Goal: Check status

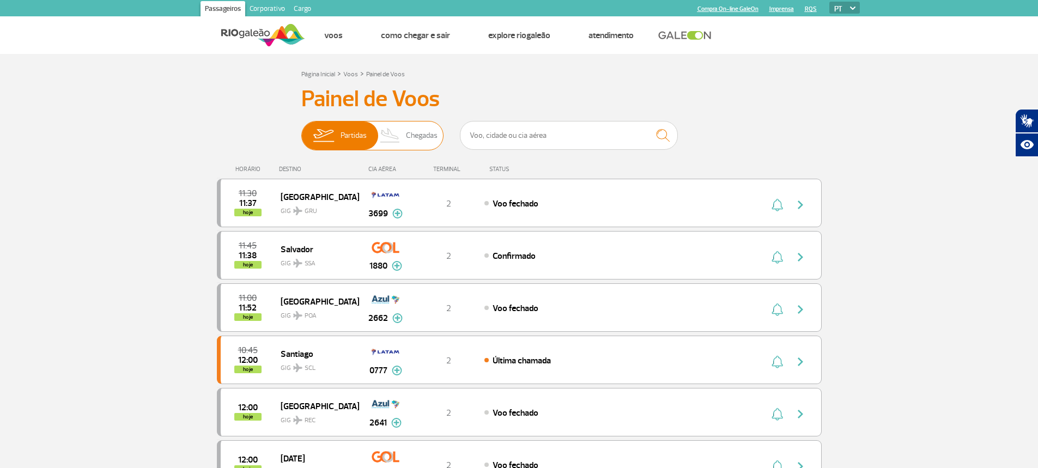
click at [418, 132] on span "Chegadas" at bounding box center [422, 135] width 32 height 28
click at [301, 130] on input "Partidas Chegadas" at bounding box center [301, 130] width 0 height 0
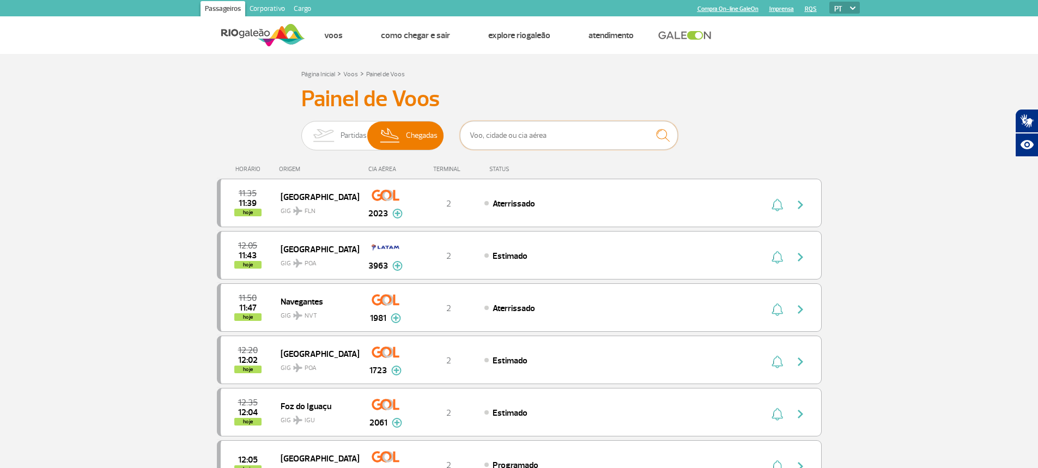
click at [501, 137] on input "text" at bounding box center [569, 135] width 218 height 29
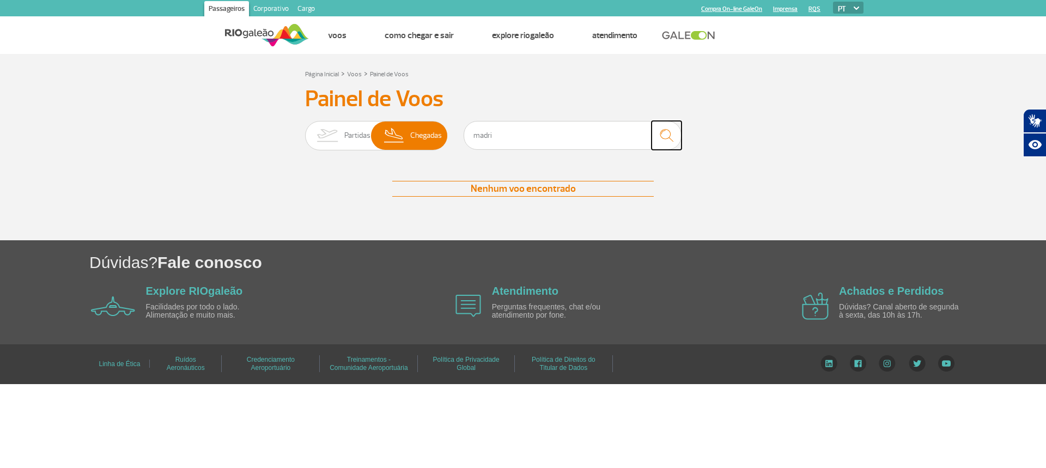
click at [663, 137] on img "submit" at bounding box center [666, 135] width 23 height 22
click at [497, 137] on input "madri" at bounding box center [572, 135] width 218 height 29
type input "m"
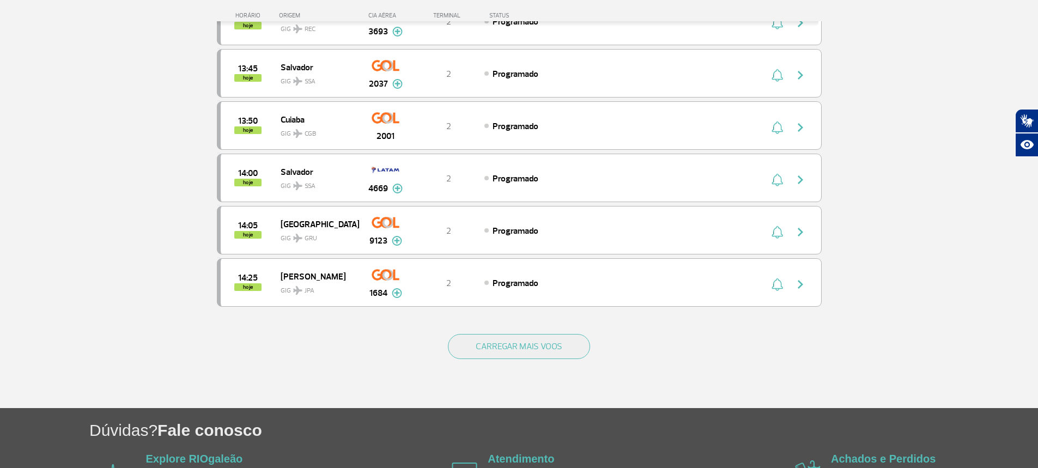
scroll to position [980, 0]
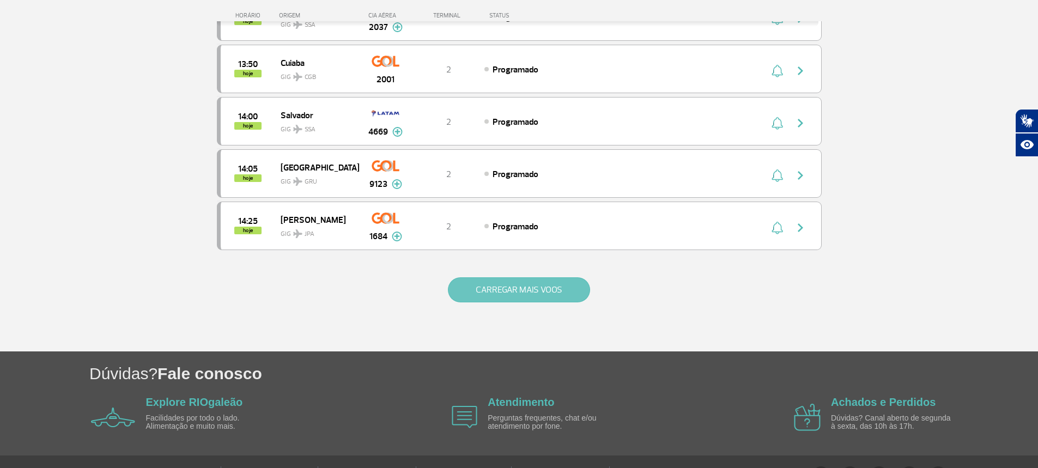
click at [522, 291] on button "CARREGAR MAIS VOOS" at bounding box center [519, 289] width 142 height 25
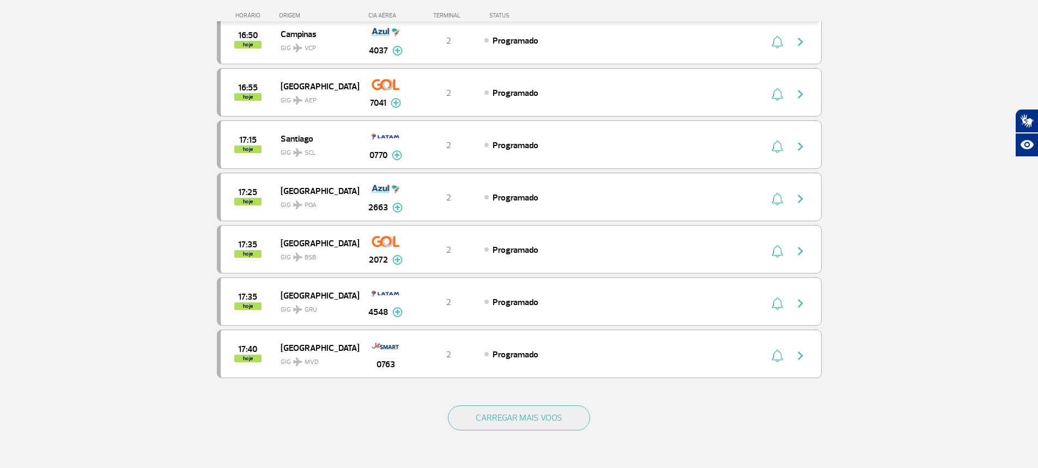
scroll to position [1961, 0]
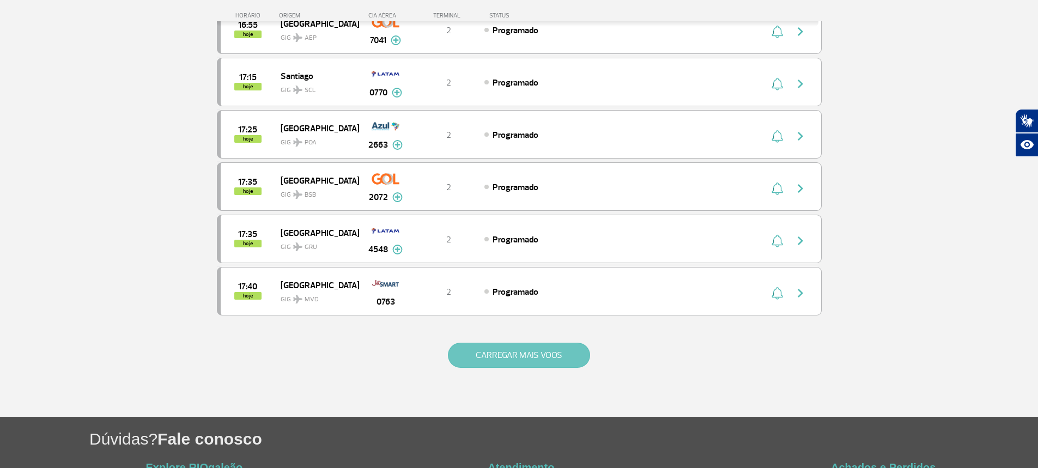
click at [524, 353] on button "CARREGAR MAIS VOOS" at bounding box center [519, 355] width 142 height 25
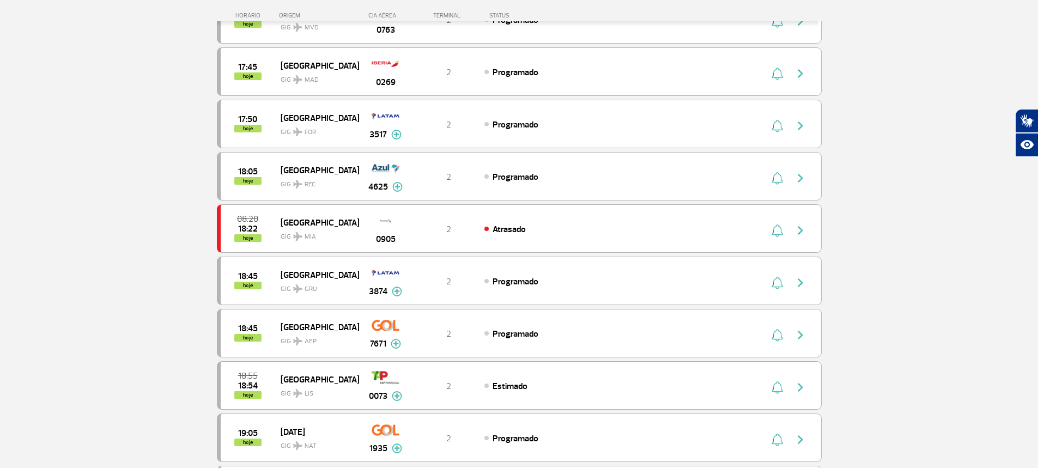
scroll to position [2233, 0]
click at [801, 127] on img "button" at bounding box center [800, 125] width 13 height 13
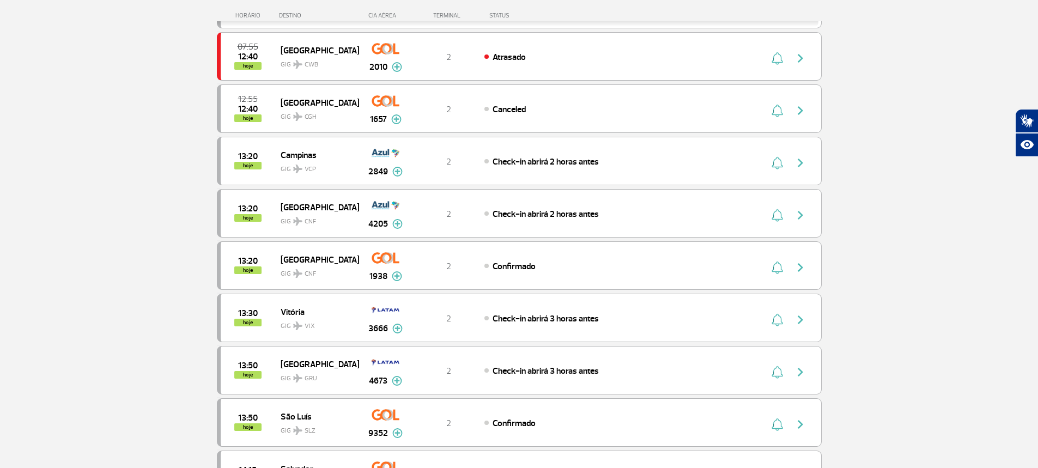
scroll to position [980, 0]
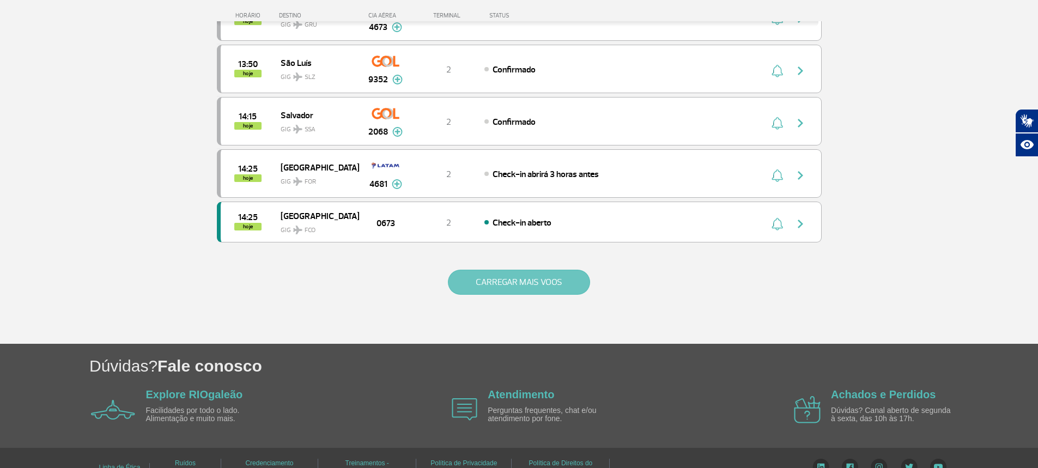
click at [549, 279] on button "CARREGAR MAIS VOOS" at bounding box center [519, 282] width 142 height 25
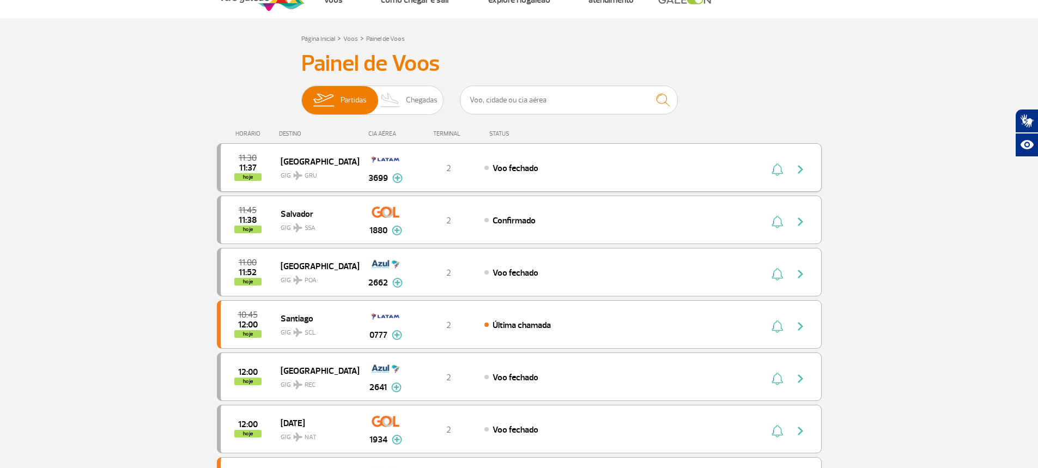
scroll to position [0, 0]
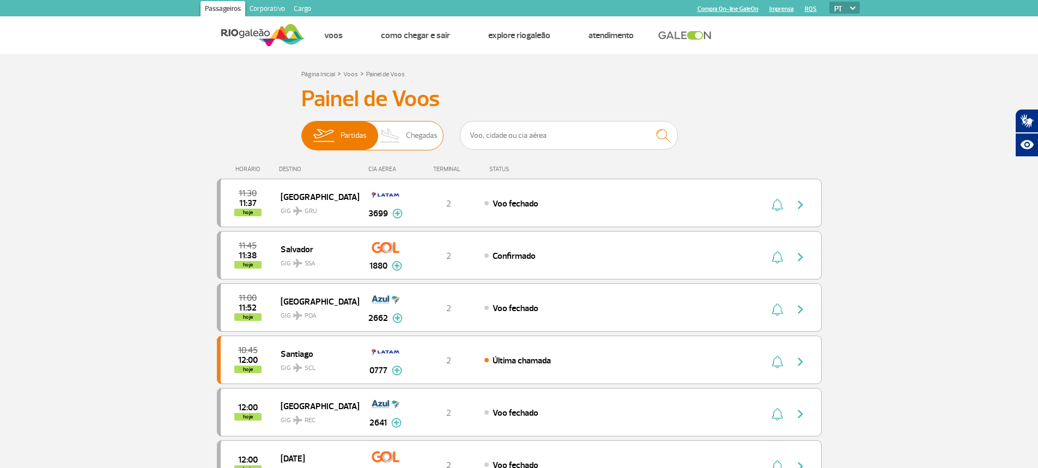
click at [418, 130] on span "Chegadas" at bounding box center [422, 135] width 32 height 28
click at [301, 130] on input "Partidas Chegadas" at bounding box center [301, 130] width 0 height 0
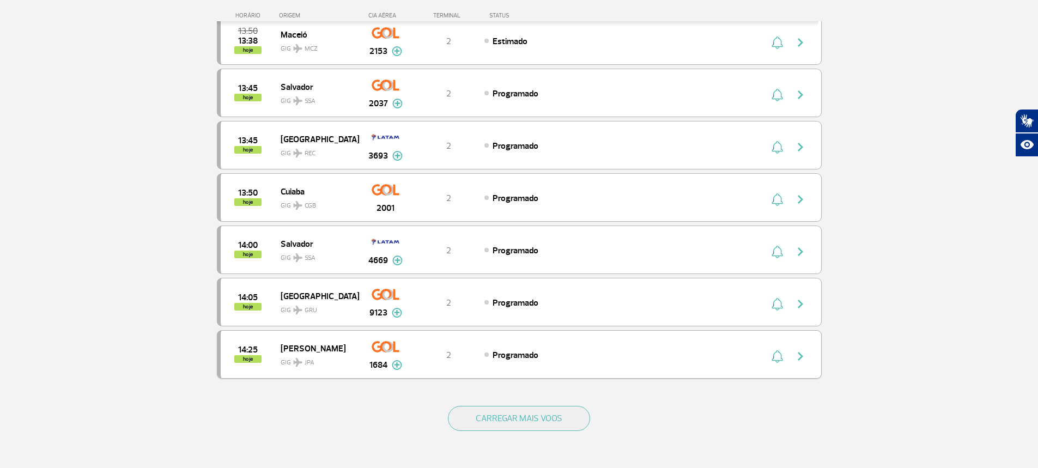
scroll to position [844, 0]
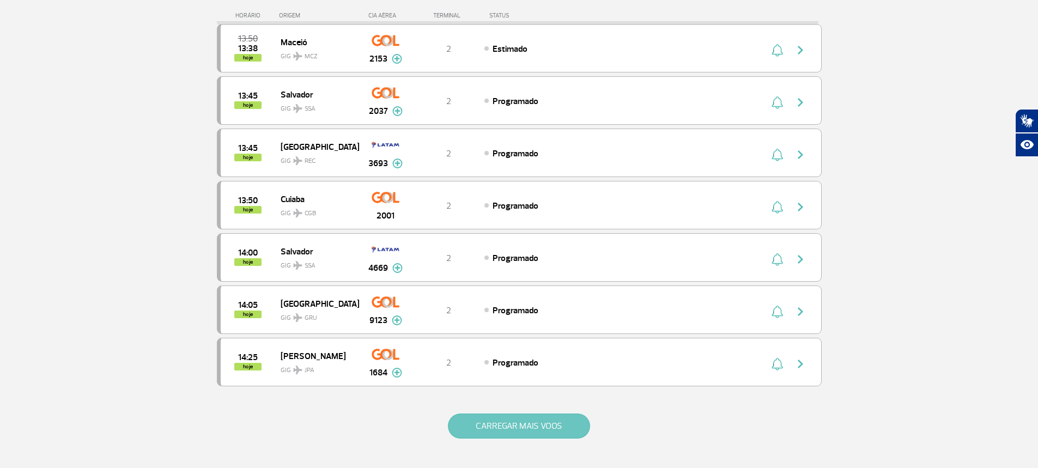
click at [516, 427] on button "CARREGAR MAIS VOOS" at bounding box center [519, 425] width 142 height 25
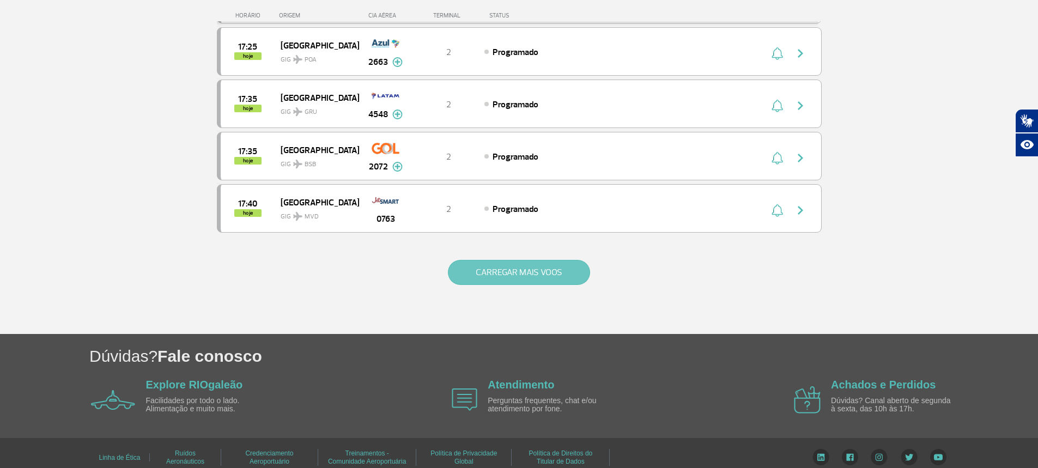
scroll to position [2053, 0]
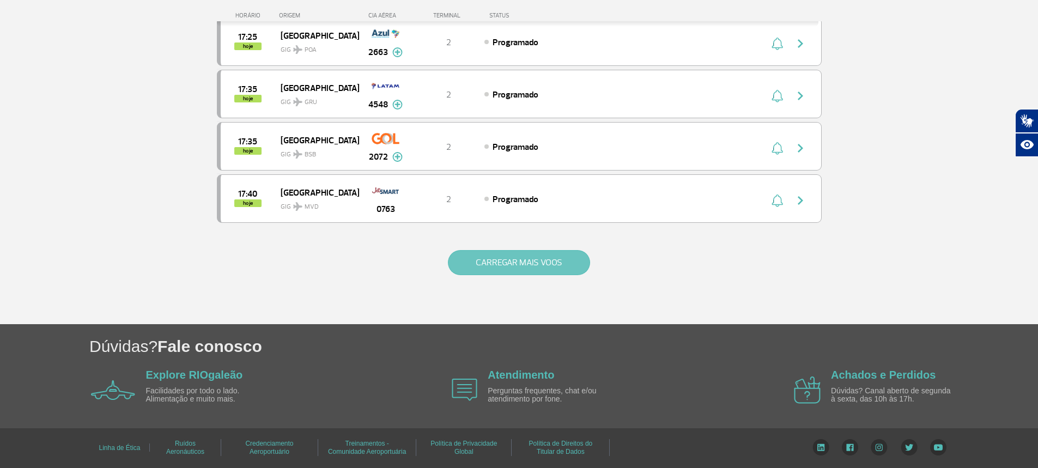
click at [508, 259] on button "CARREGAR MAIS VOOS" at bounding box center [519, 262] width 142 height 25
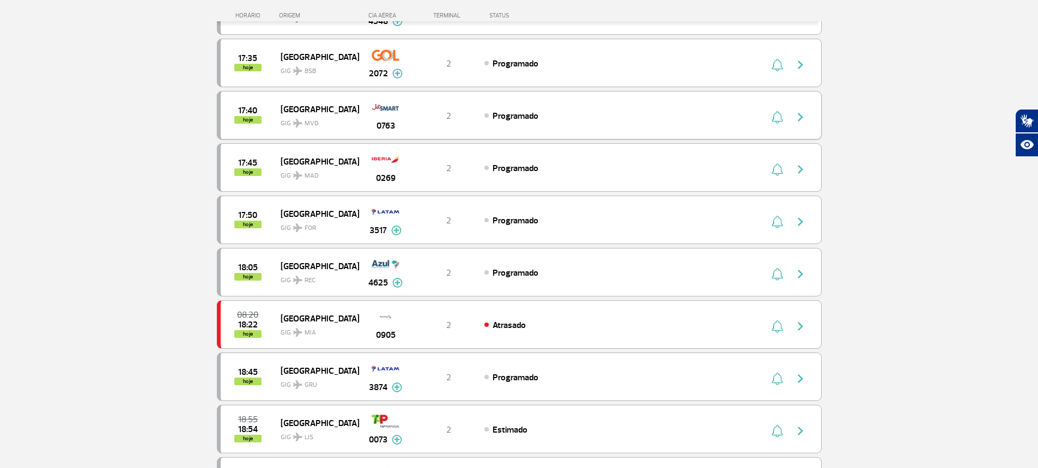
scroll to position [2162, 0]
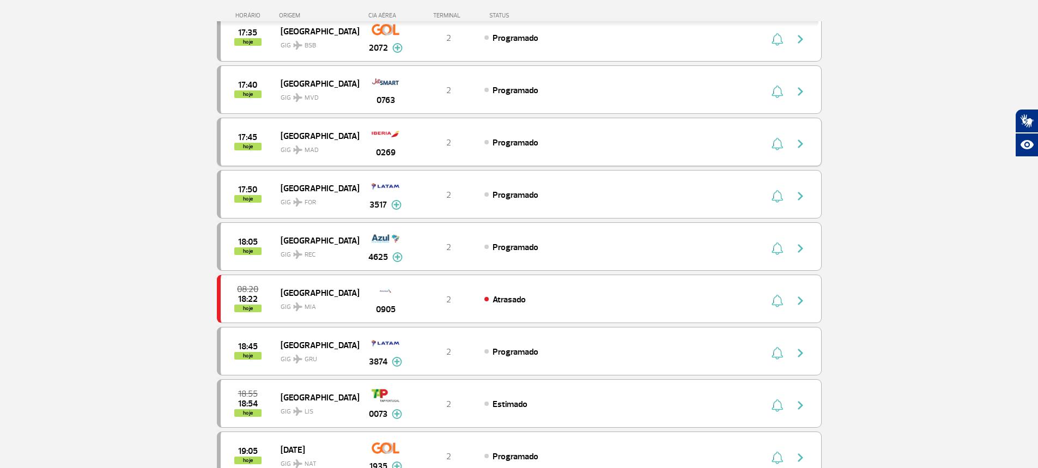
click at [800, 147] on img "button" at bounding box center [800, 143] width 13 height 13
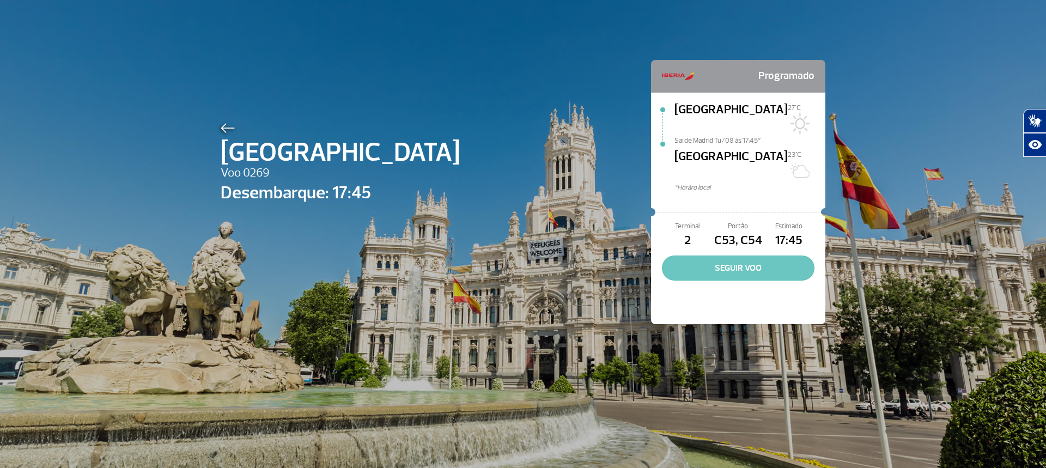
click at [710, 255] on button "SEGUIR VOO" at bounding box center [738, 267] width 152 height 25
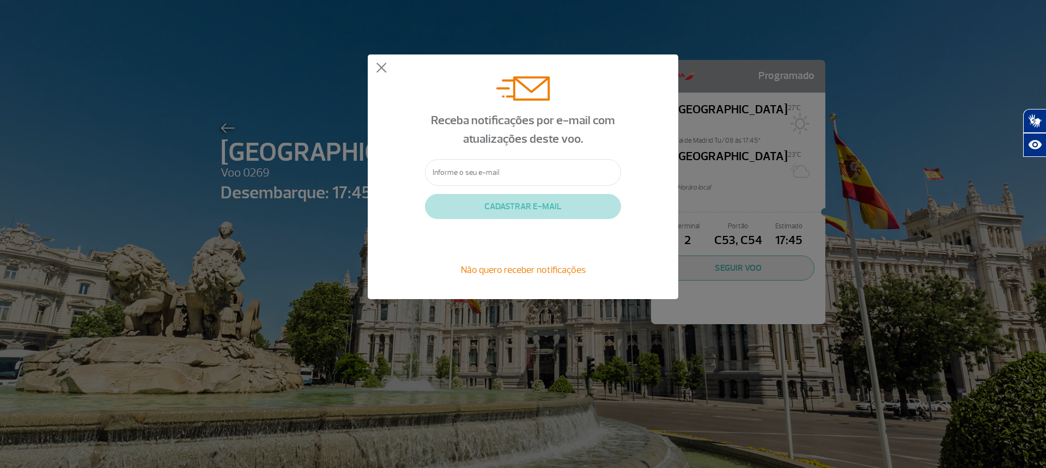
click at [469, 170] on input "text" at bounding box center [523, 172] width 196 height 27
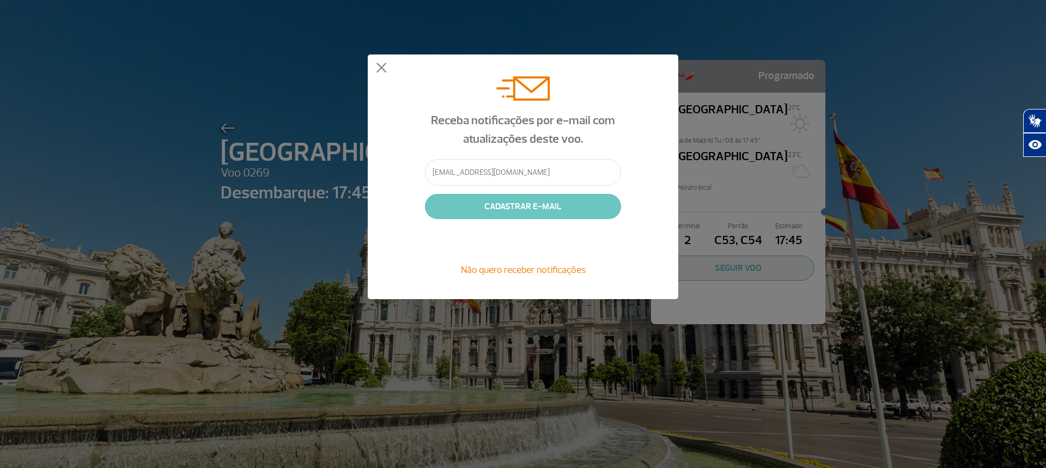
type input "[EMAIL_ADDRESS][DOMAIN_NAME]"
click at [516, 208] on button "CADASTRAR E-MAIL" at bounding box center [523, 206] width 196 height 25
